Goal: Find specific page/section: Find specific page/section

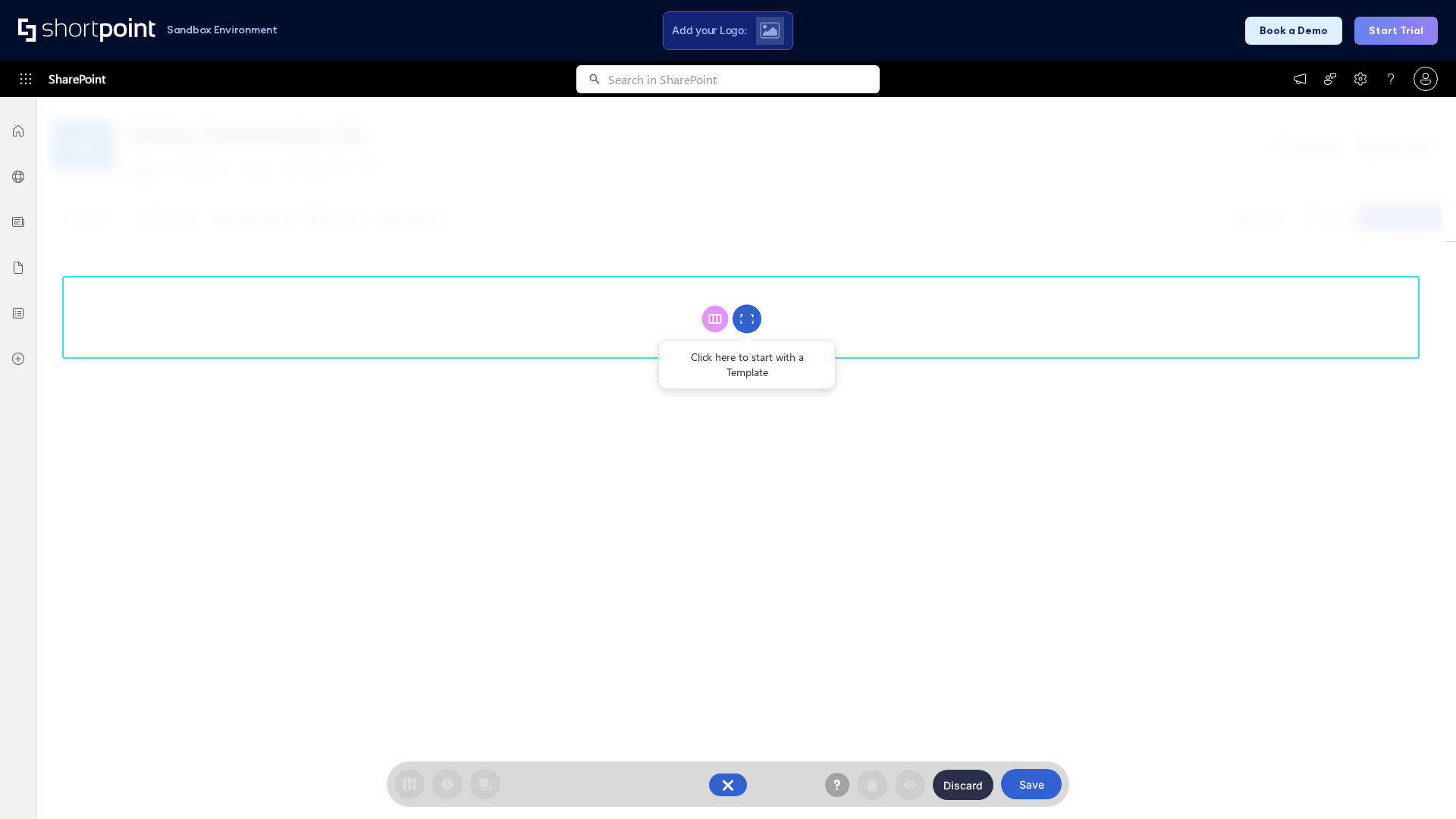
click at [747, 319] on circle at bounding box center [747, 319] width 29 height 29
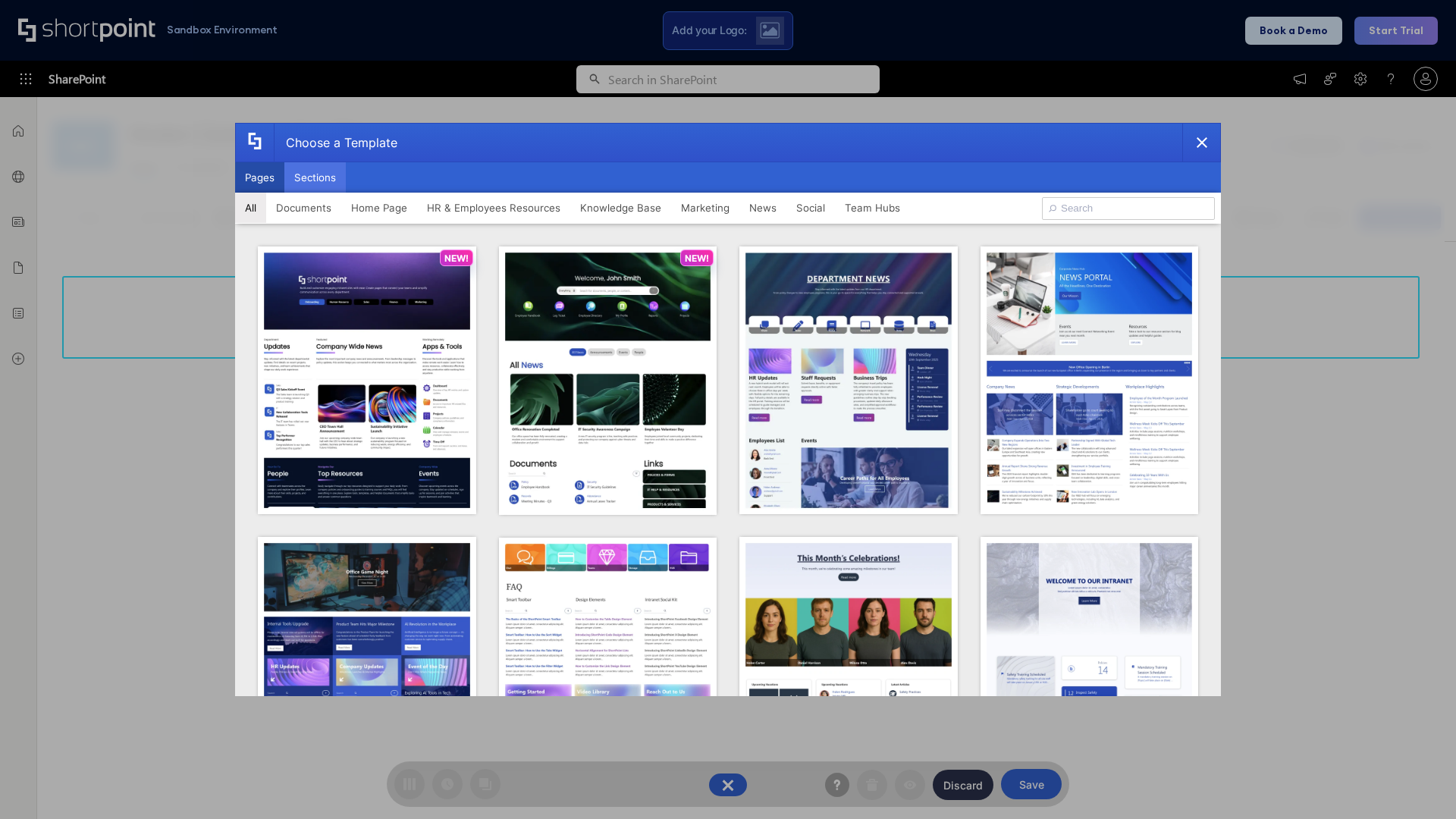
click at [315, 177] on button "Sections" at bounding box center [314, 177] width 61 height 30
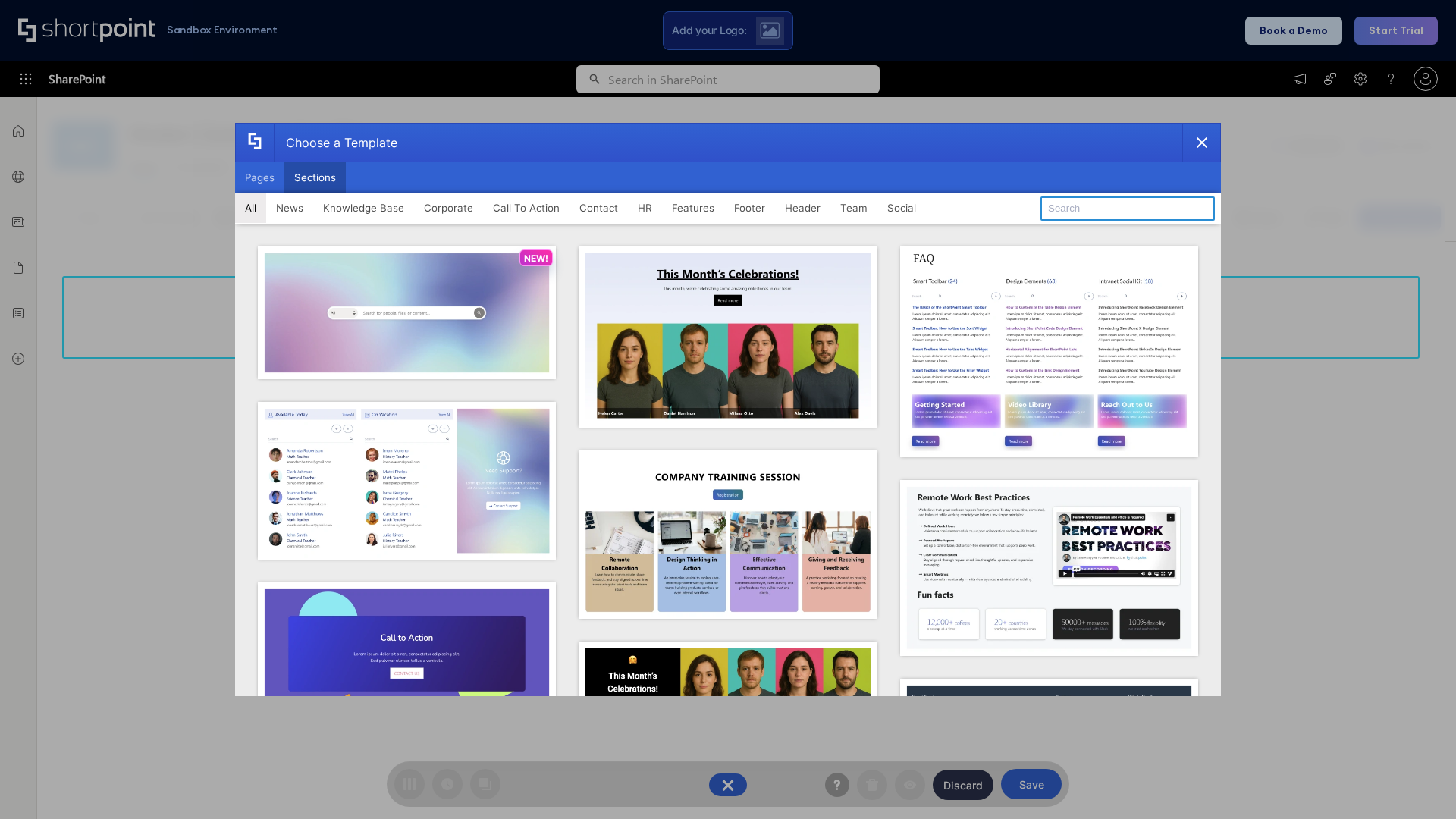
type input "Footer 7"
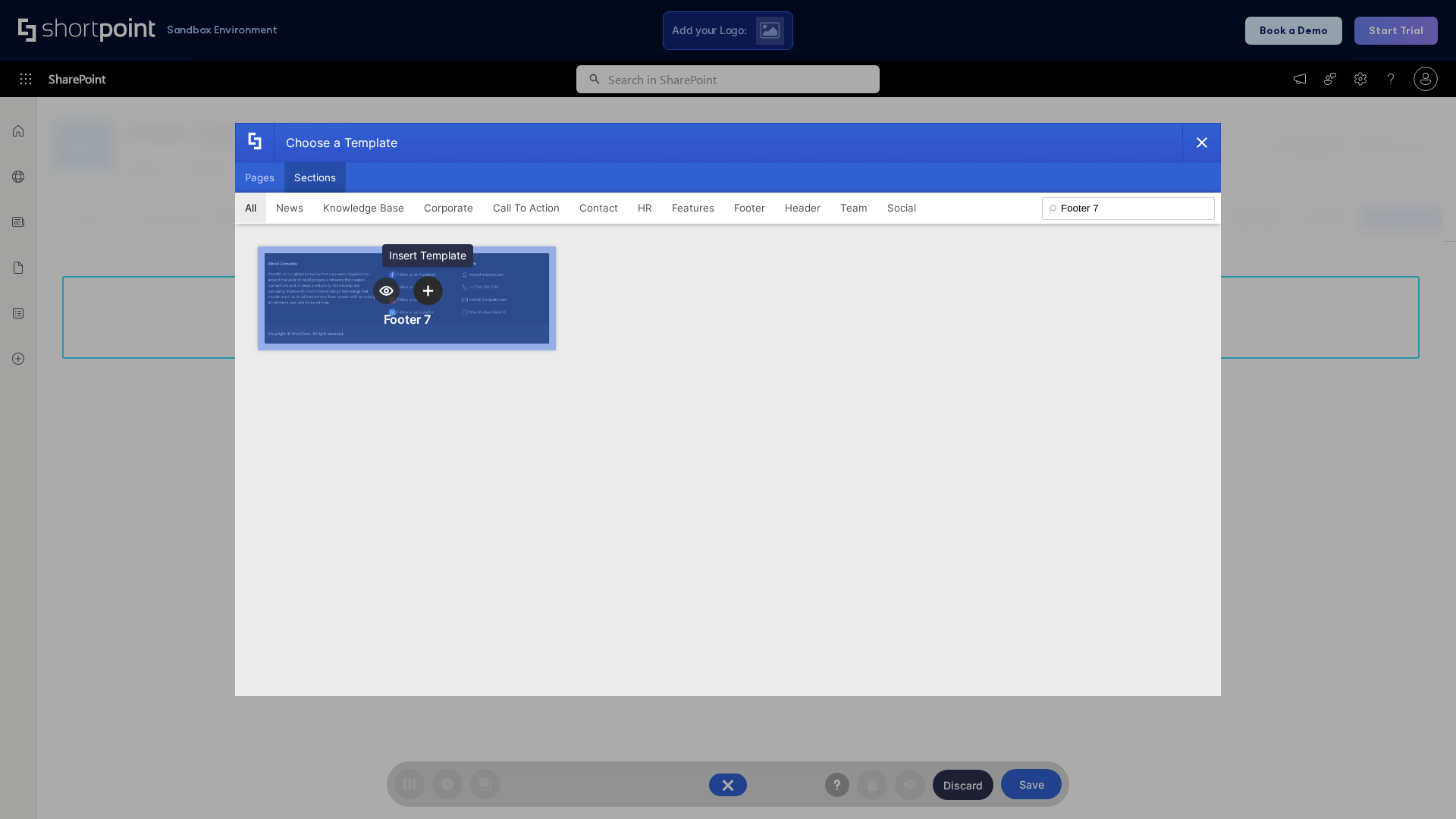
click at [427, 291] on icon "template selector" at bounding box center [427, 290] width 10 height 10
